Goal: Information Seeking & Learning: Learn about a topic

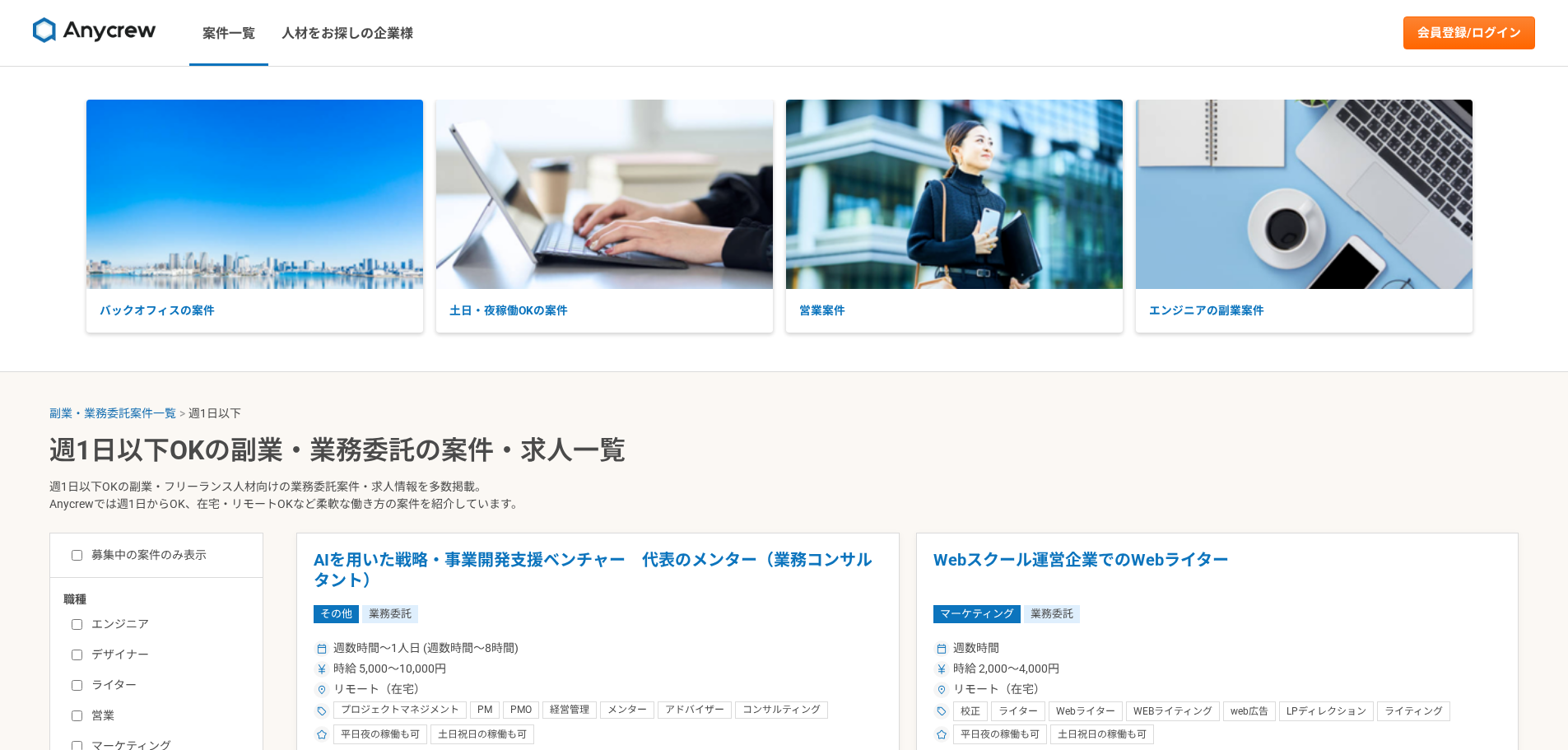
select select "1"
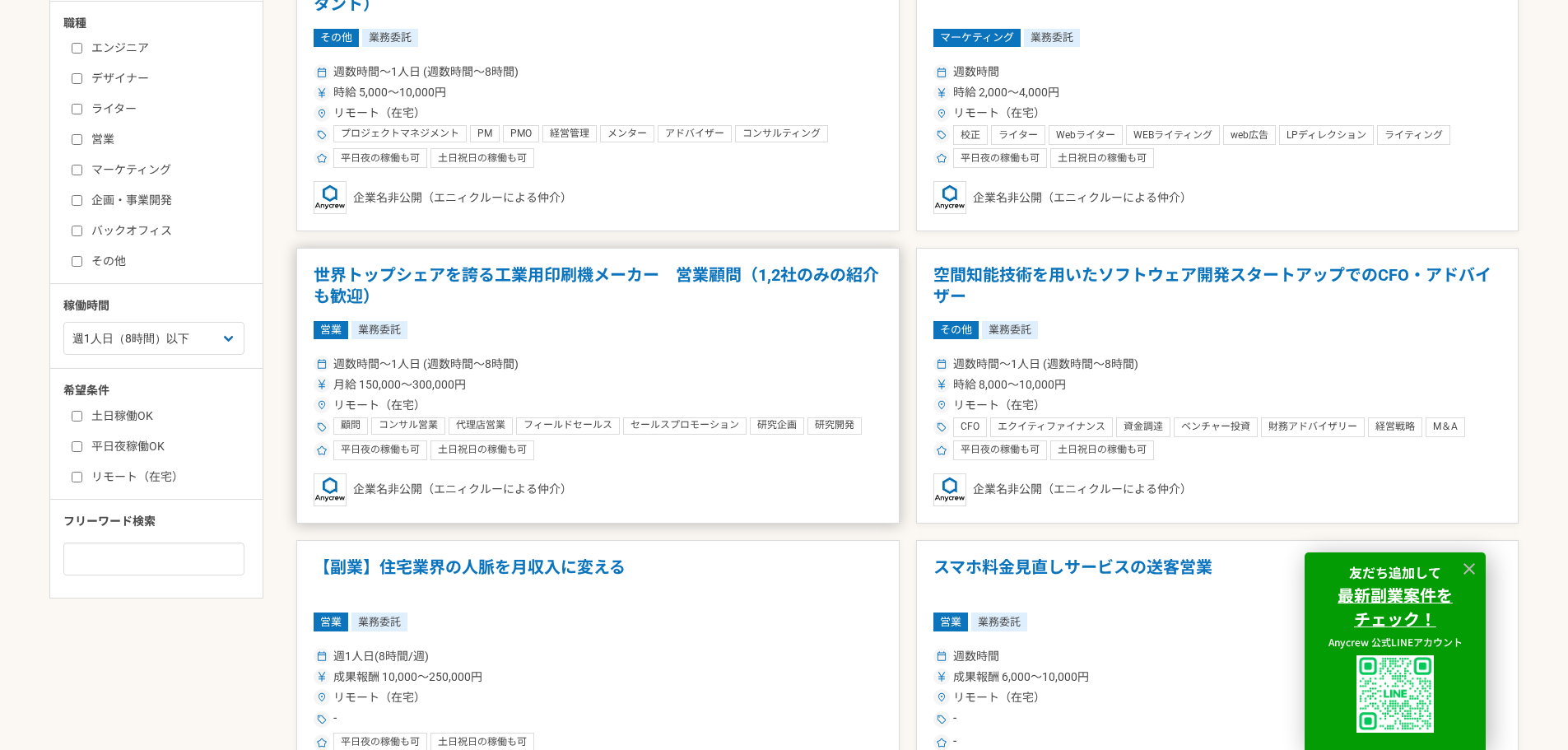
scroll to position [412, 0]
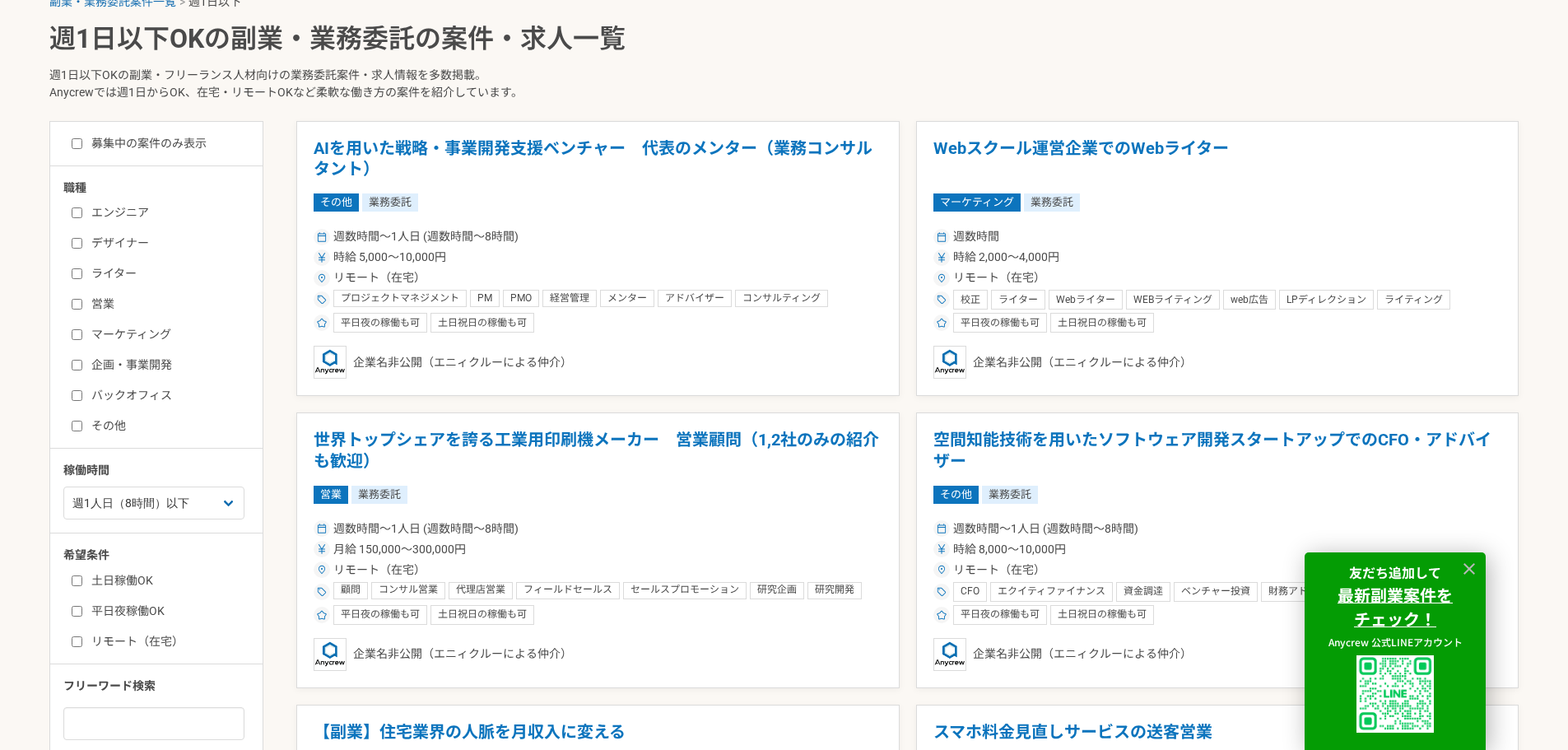
click at [81, 207] on input "エンジニア" at bounding box center [77, 212] width 11 height 11
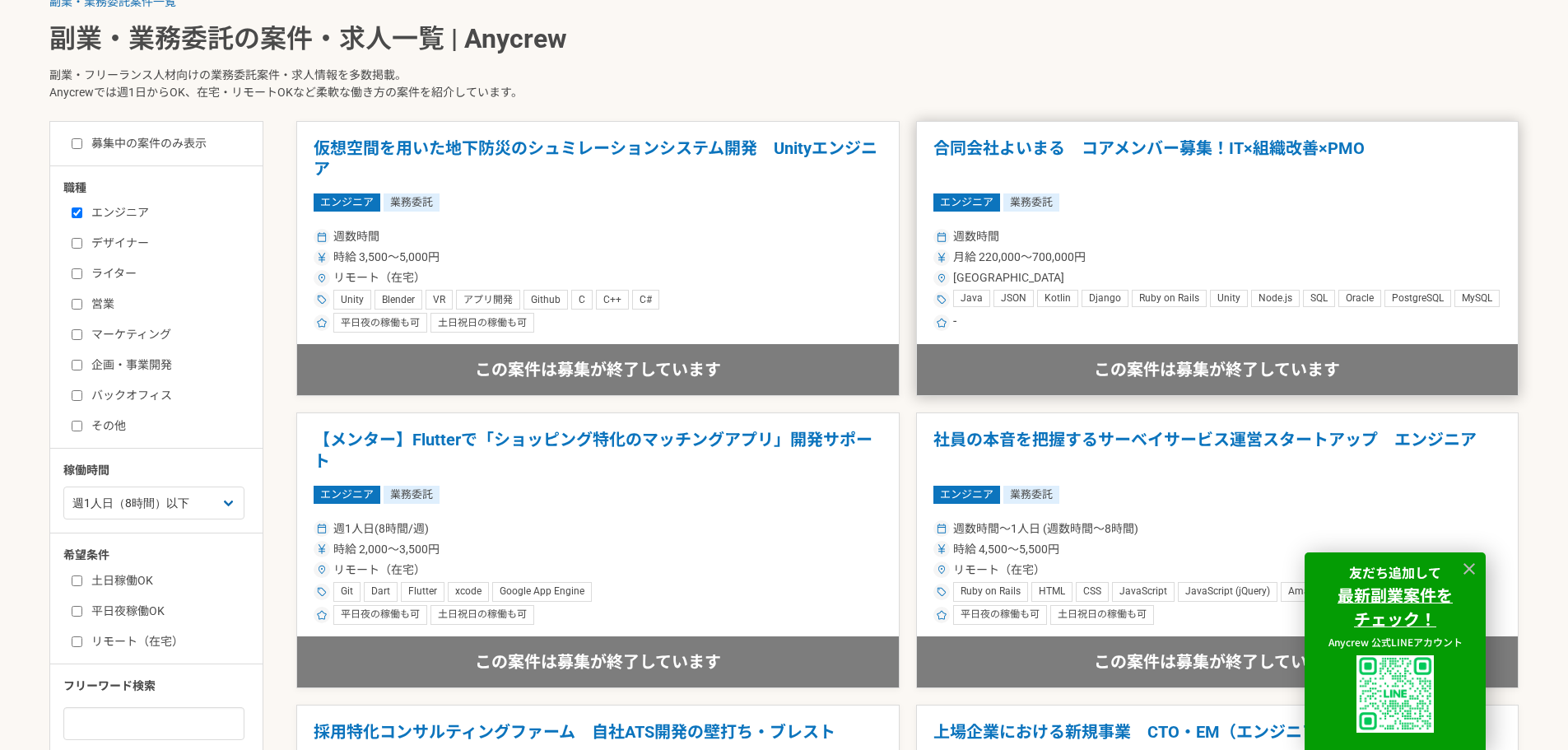
scroll to position [494, 0]
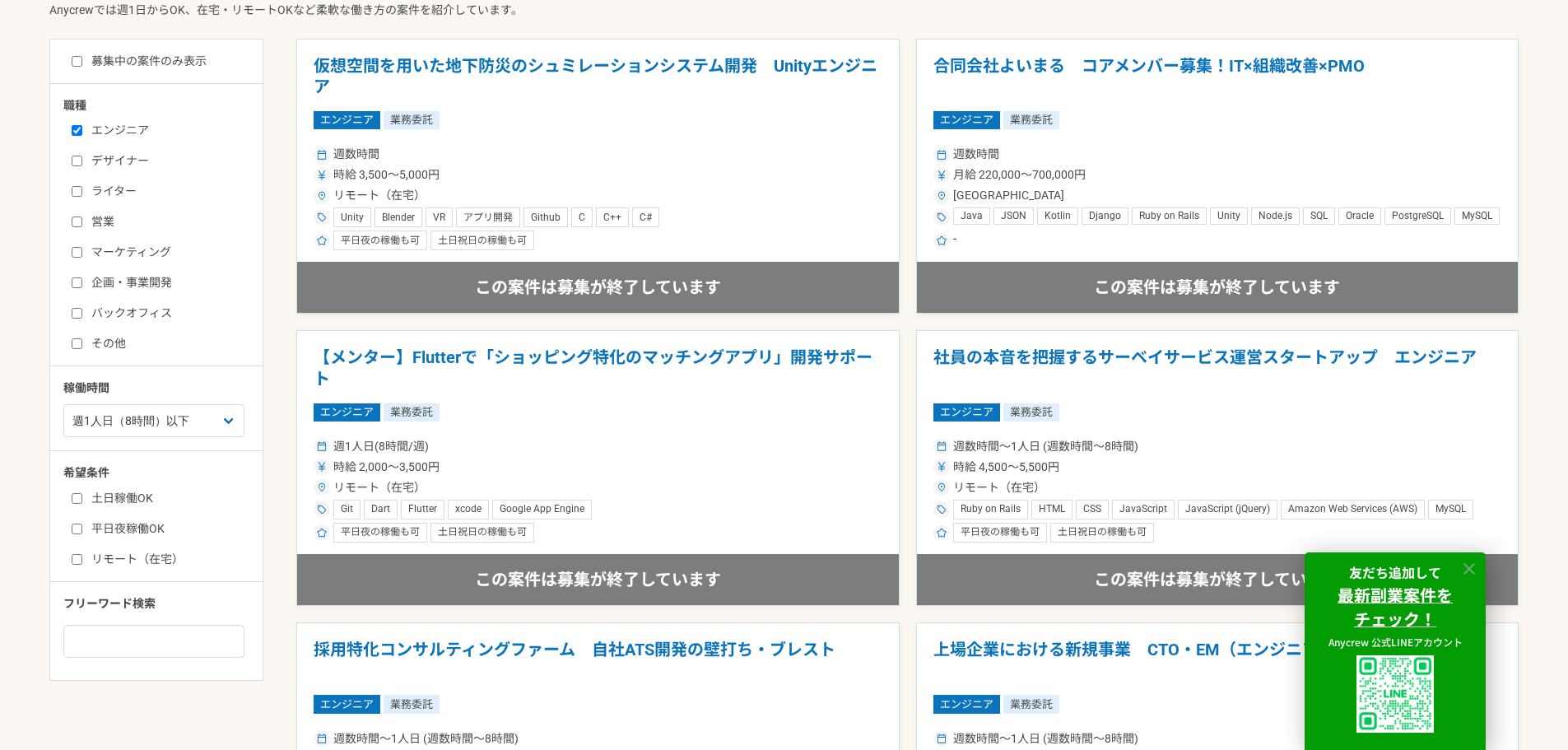
click at [1469, 568] on icon at bounding box center [1469, 569] width 12 height 12
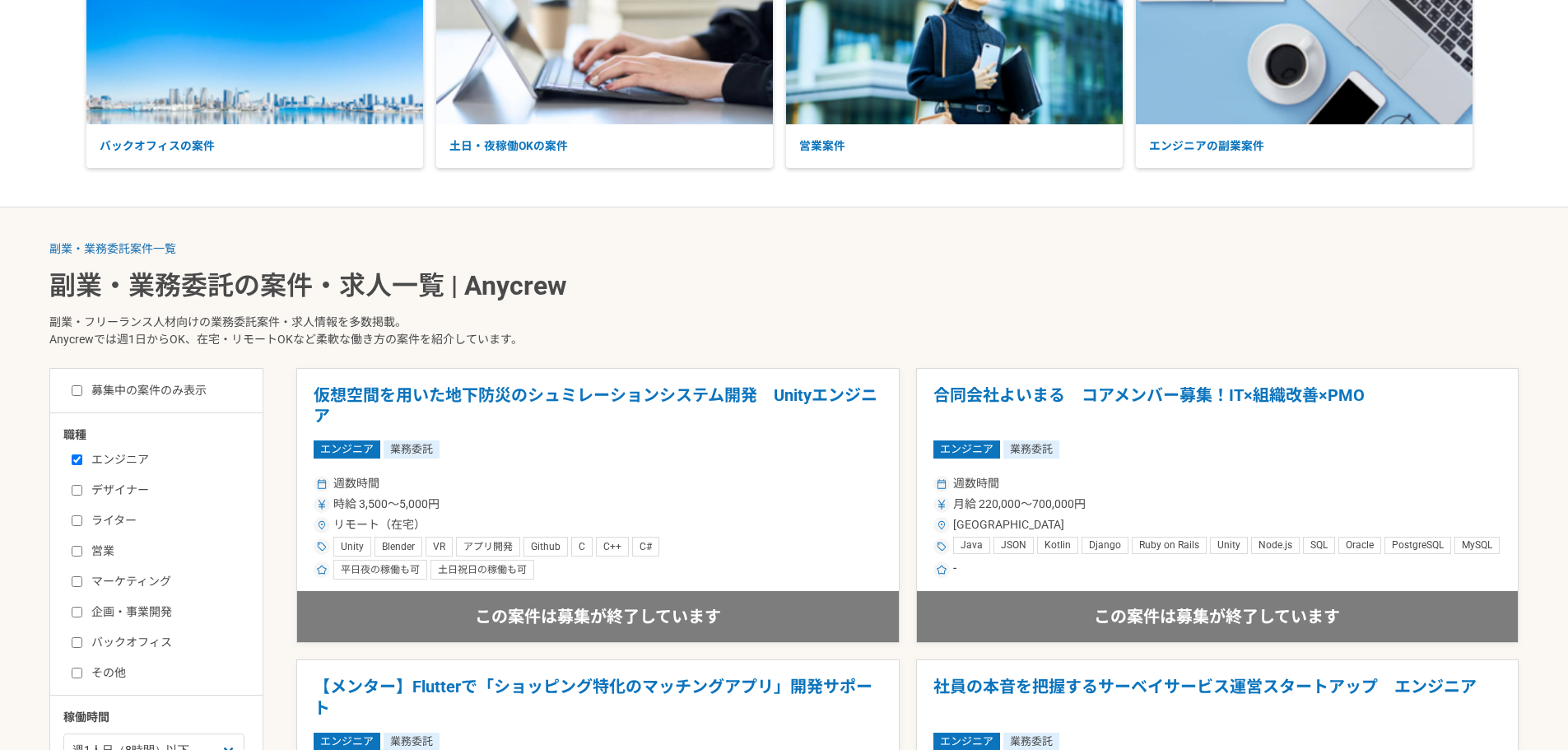
scroll to position [247, 0]
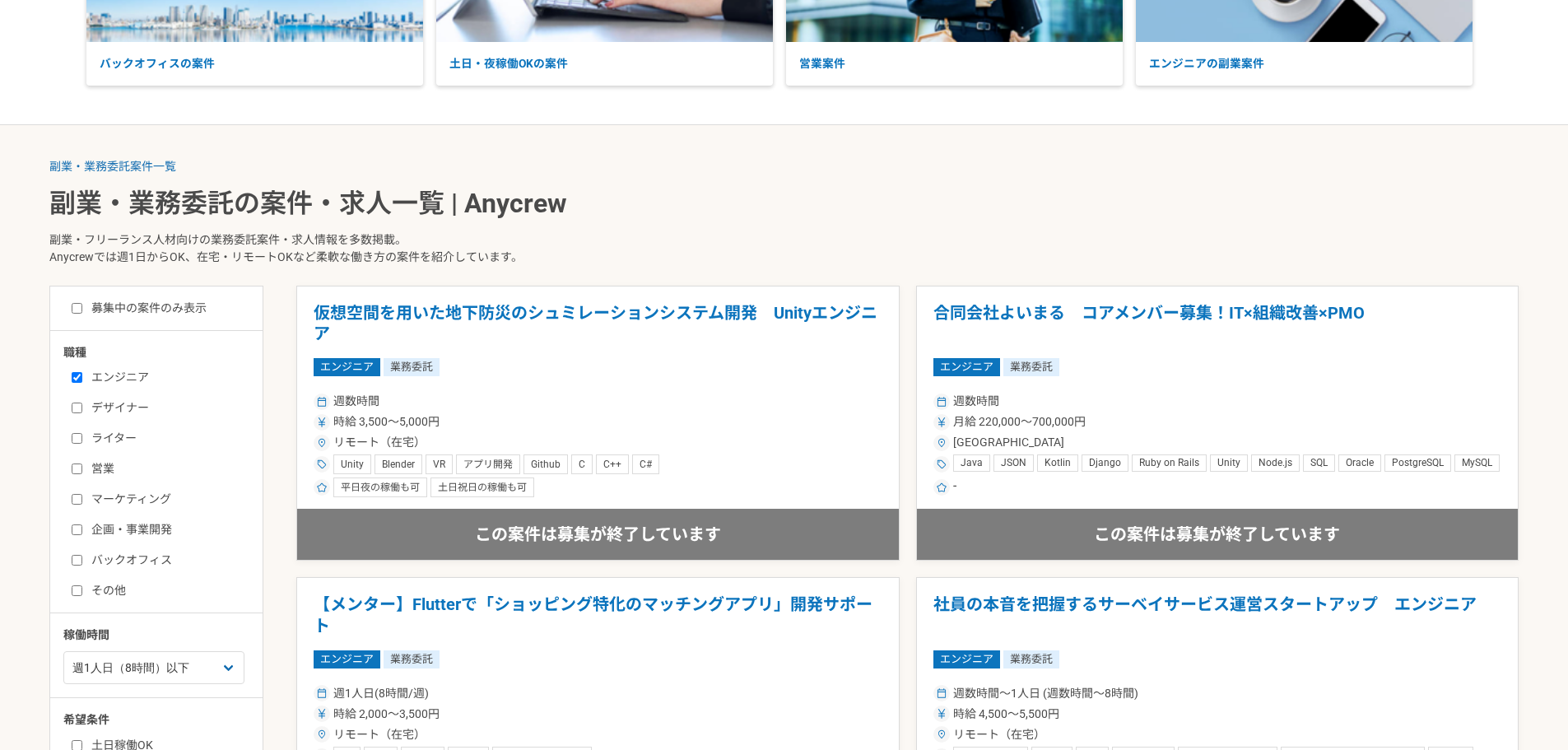
click at [79, 379] on input "エンジニア" at bounding box center [77, 377] width 11 height 11
checkbox input "false"
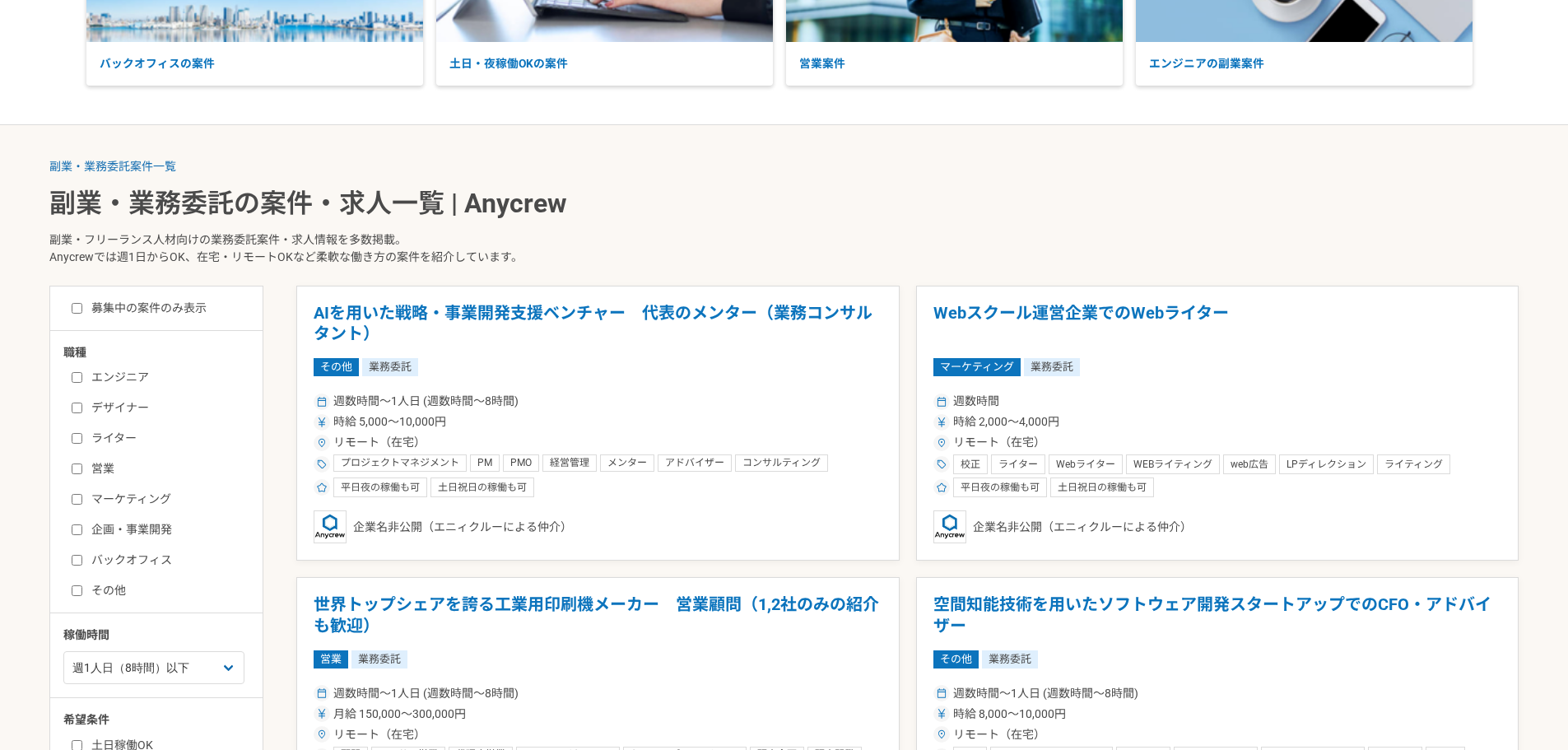
click at [80, 313] on input "募集中の案件のみ表示" at bounding box center [77, 308] width 11 height 11
checkbox input "true"
click at [74, 409] on input "デザイナー" at bounding box center [77, 408] width 11 height 11
checkbox input "true"
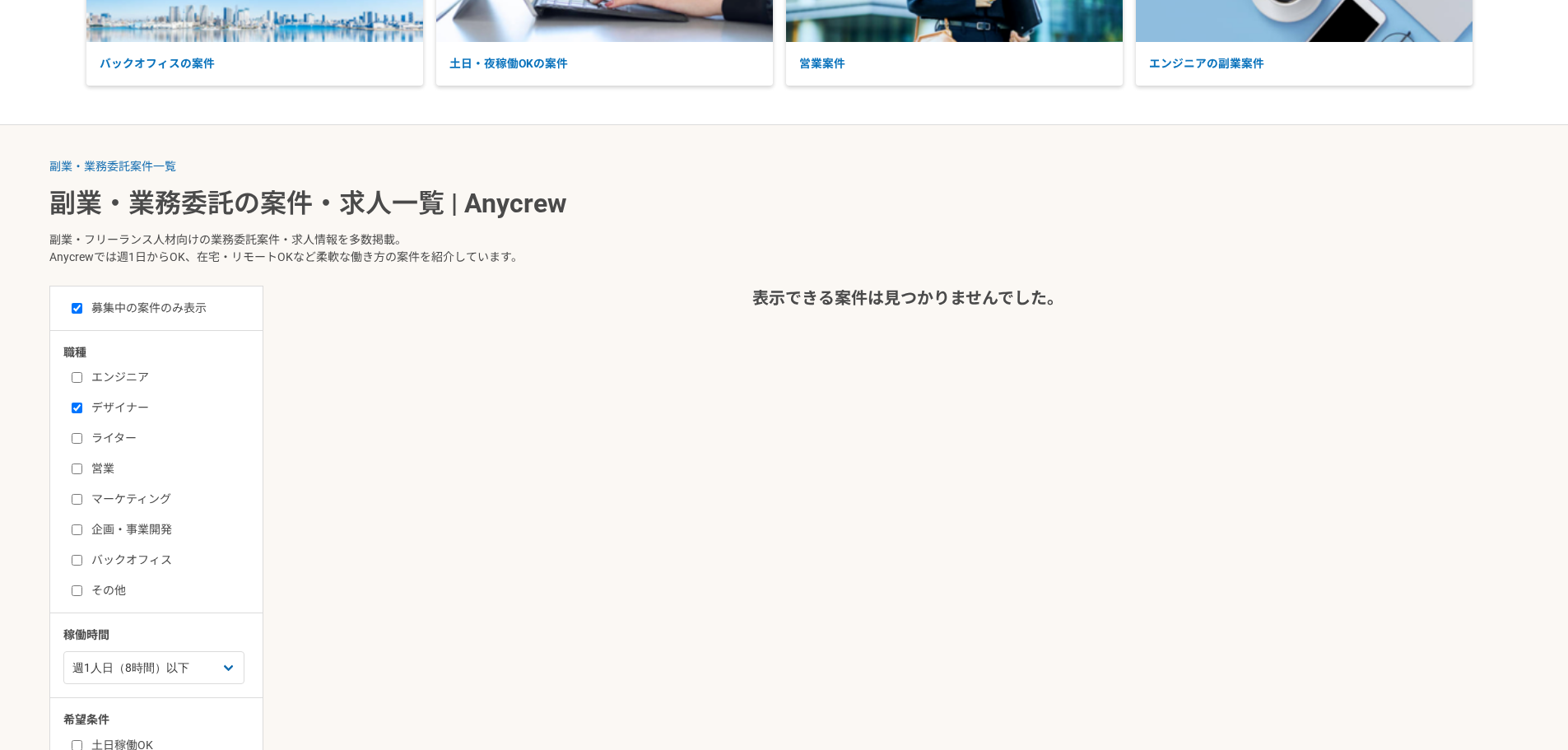
click at [75, 306] on input "募集中の案件のみ表示" at bounding box center [77, 308] width 11 height 11
checkbox input "false"
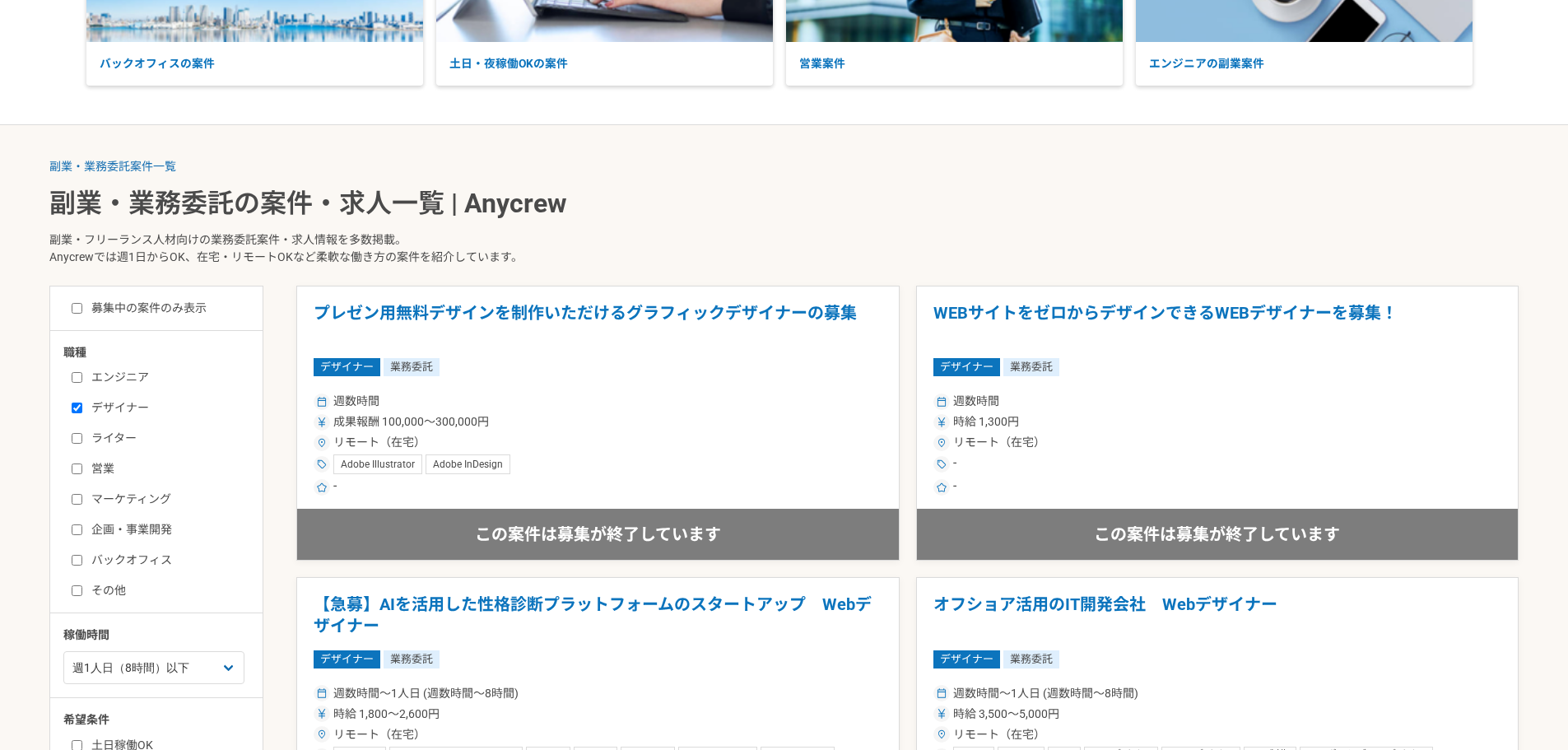
scroll to position [329, 0]
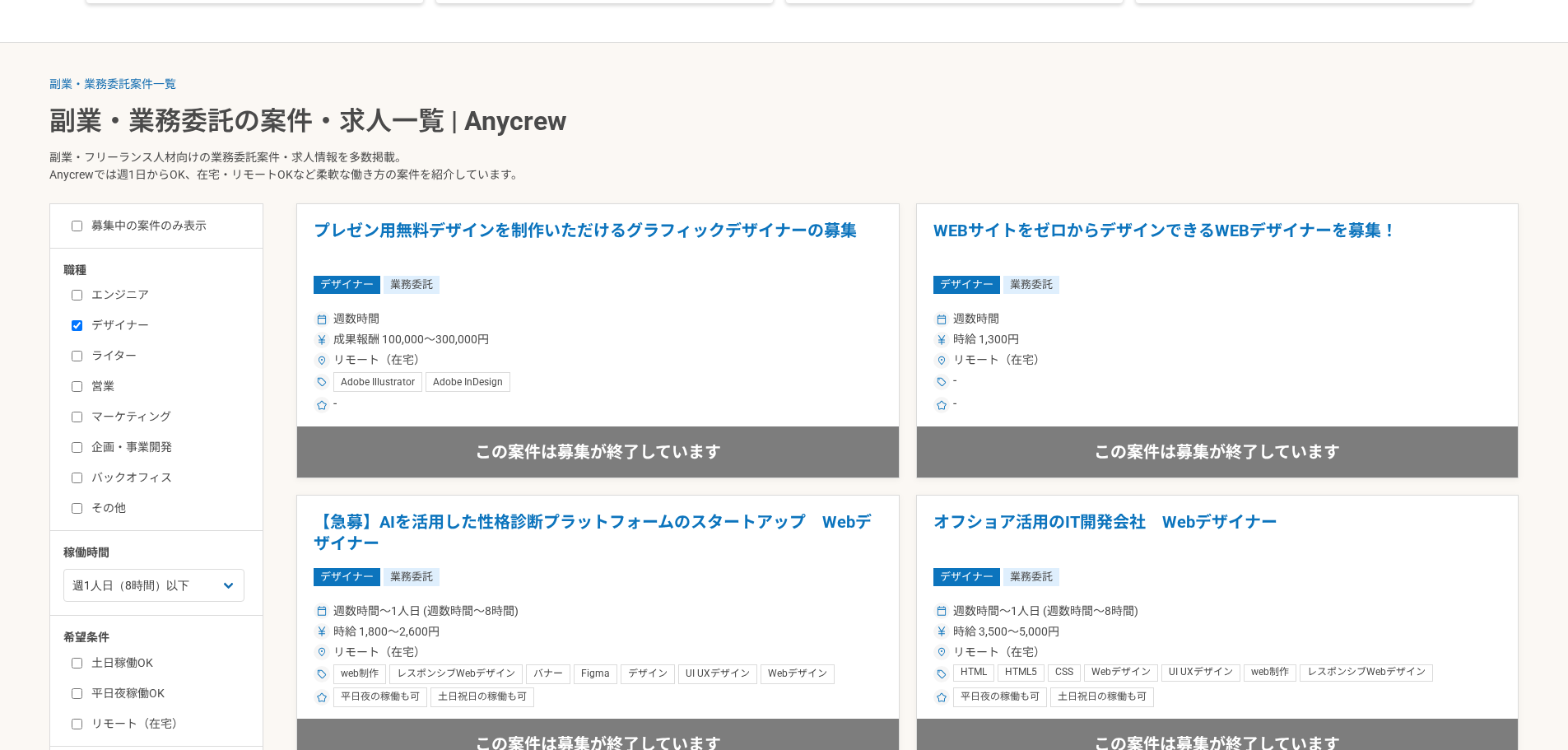
click at [74, 483] on input "バックオフィス" at bounding box center [77, 478] width 11 height 11
checkbox input "true"
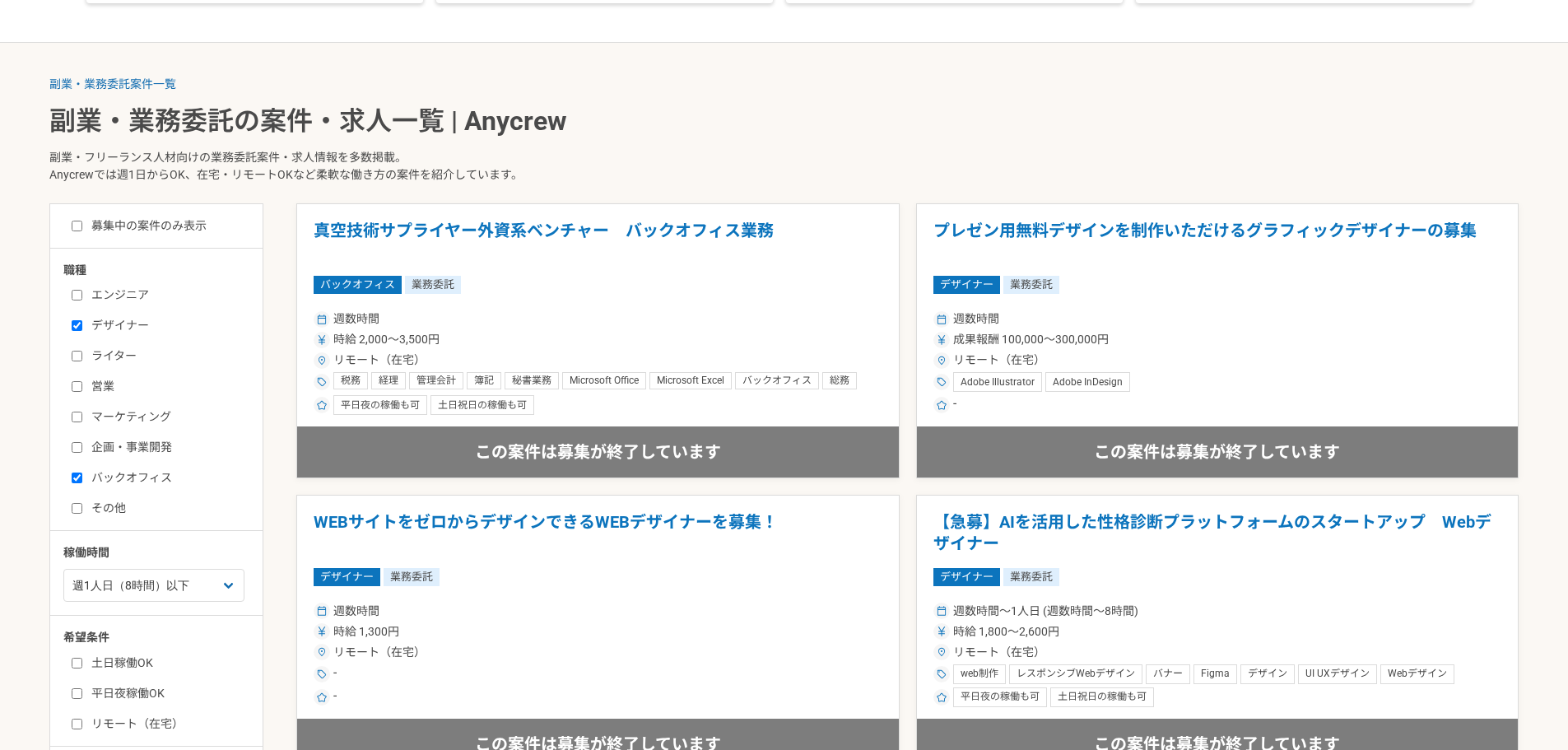
click at [76, 323] on input "デザイナー" at bounding box center [77, 325] width 11 height 11
checkbox input "false"
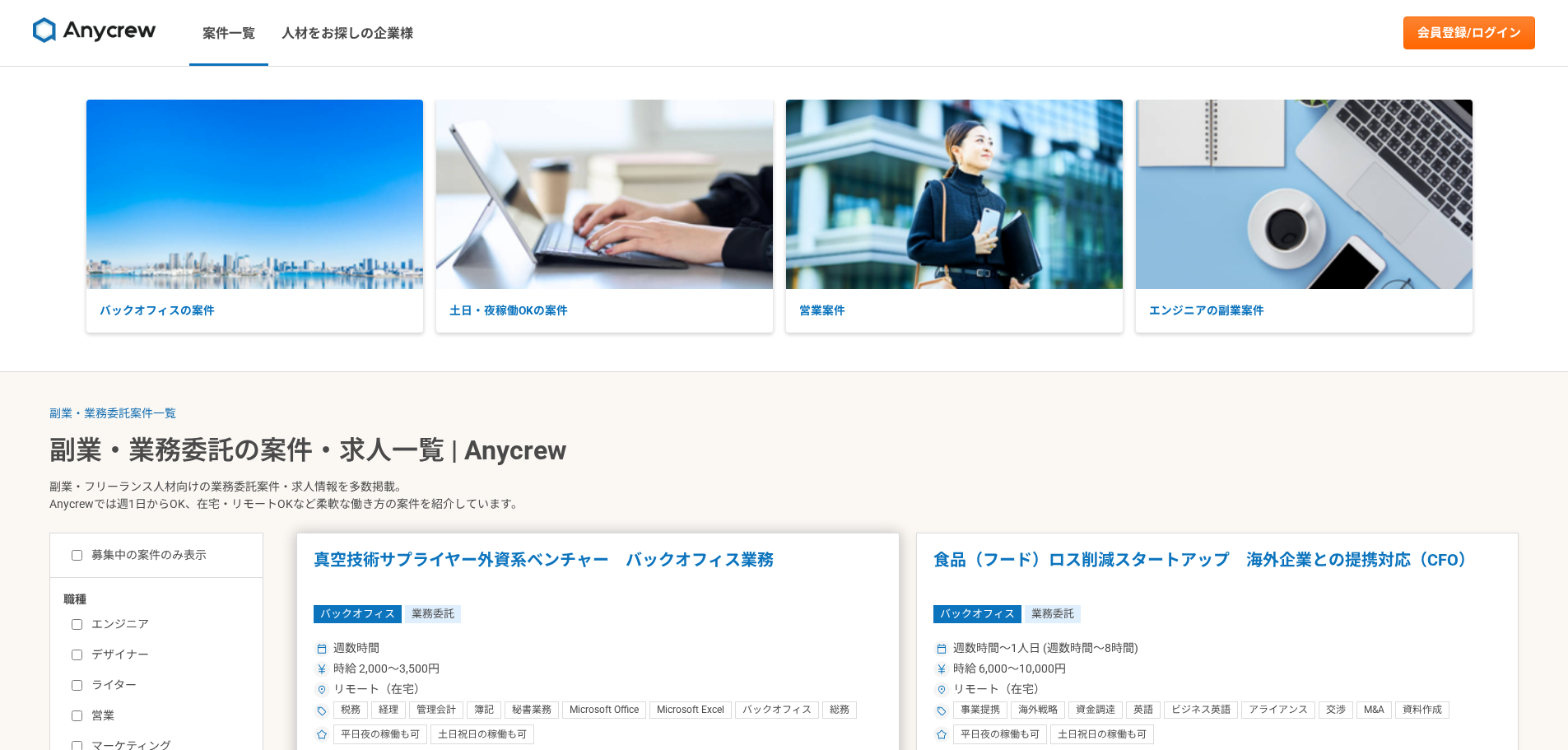
scroll to position [165, 0]
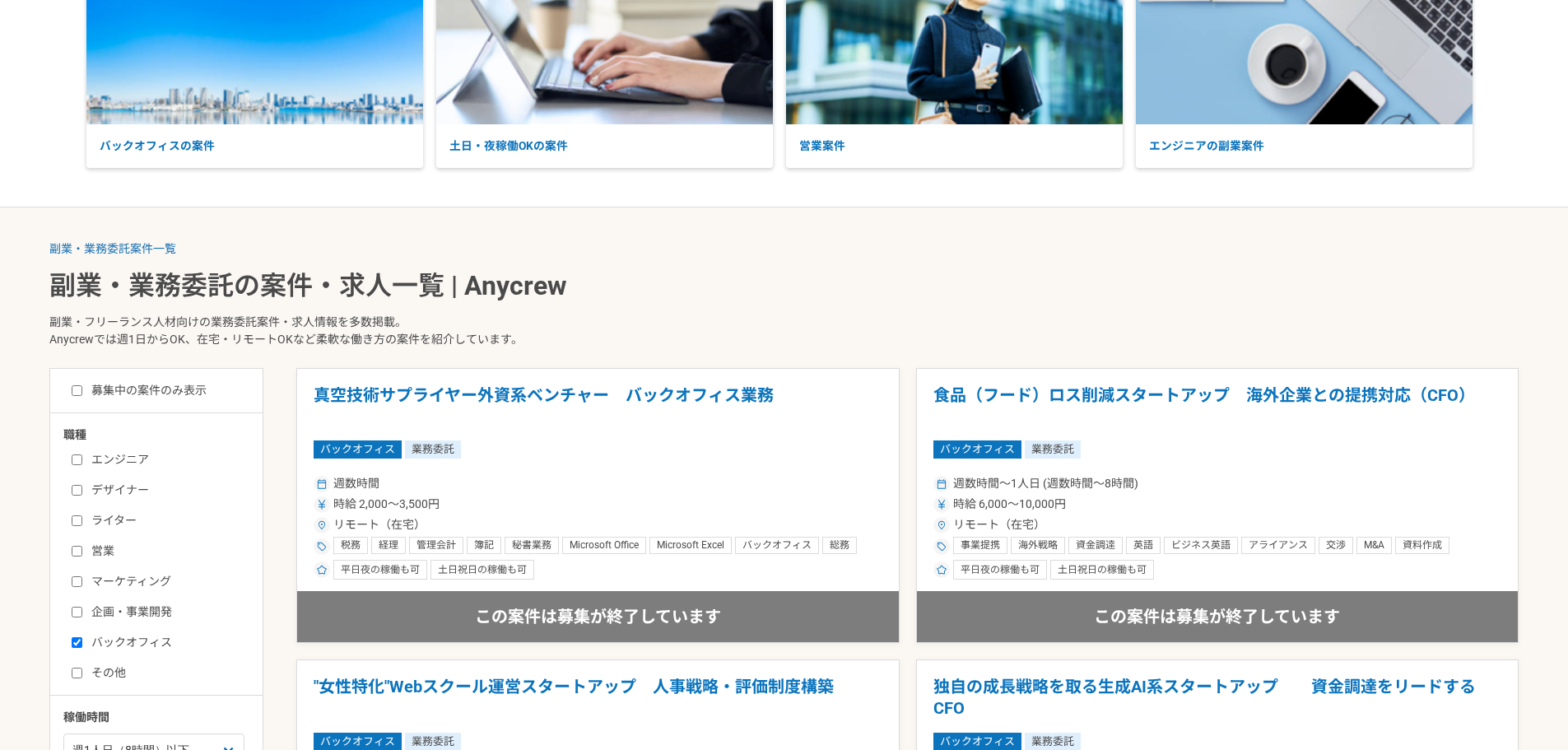
click at [77, 641] on input "バックオフィス" at bounding box center [77, 642] width 11 height 11
checkbox input "false"
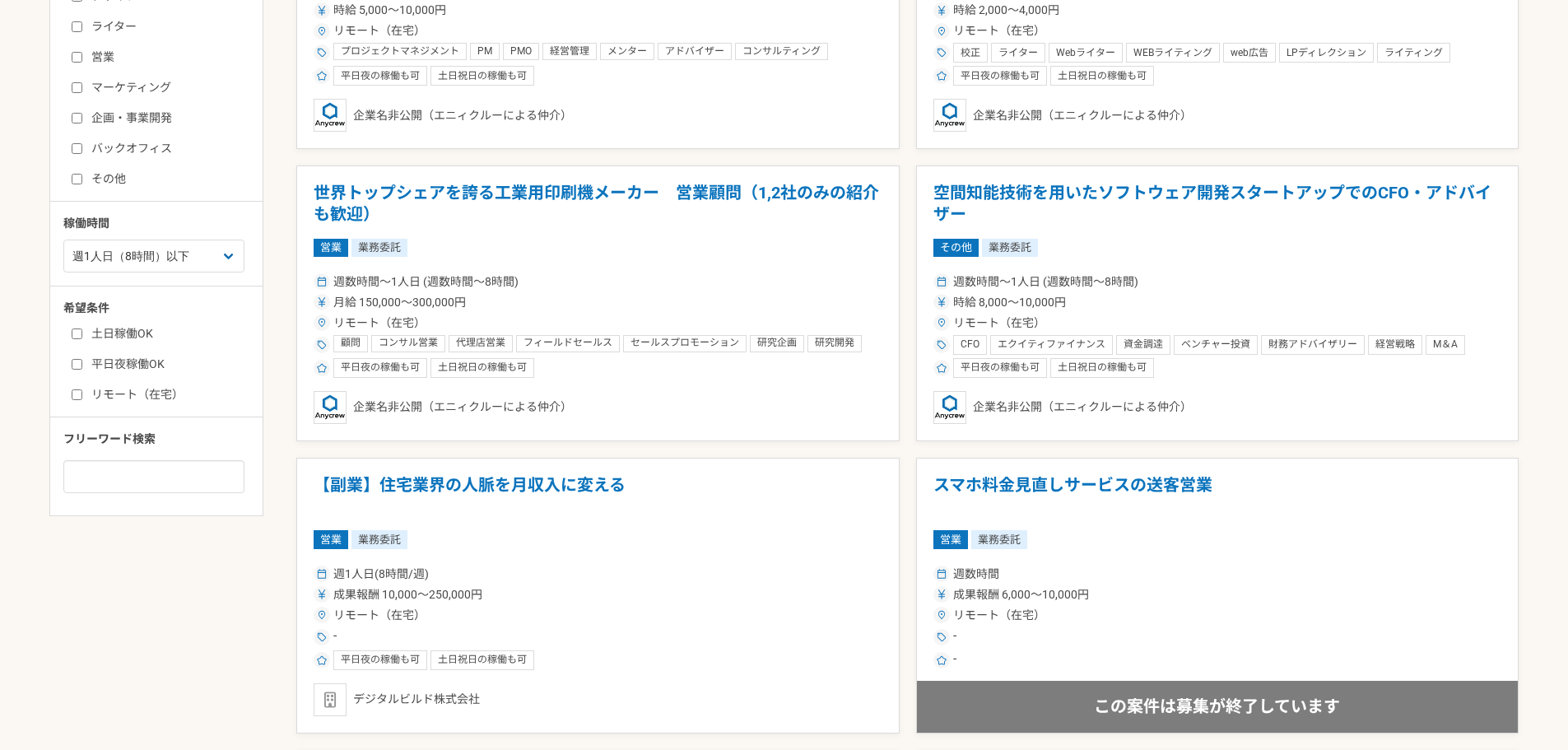
scroll to position [412, 0]
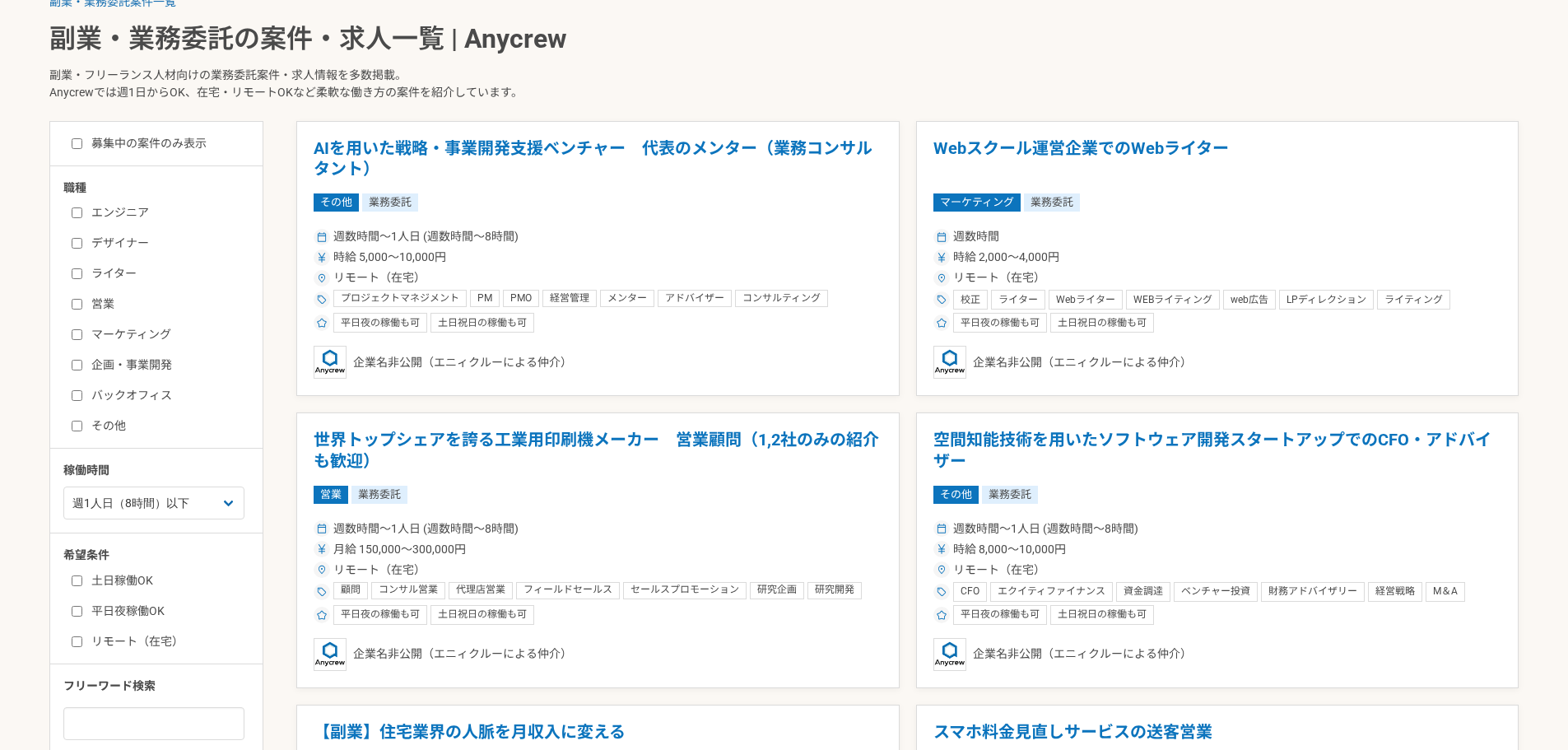
click at [84, 144] on label "募集中の案件のみ表示" at bounding box center [139, 143] width 135 height 17
click at [83, 144] on input "募集中の案件のみ表示" at bounding box center [77, 144] width 11 height 11
checkbox input "true"
